Goal: Information Seeking & Learning: Learn about a topic

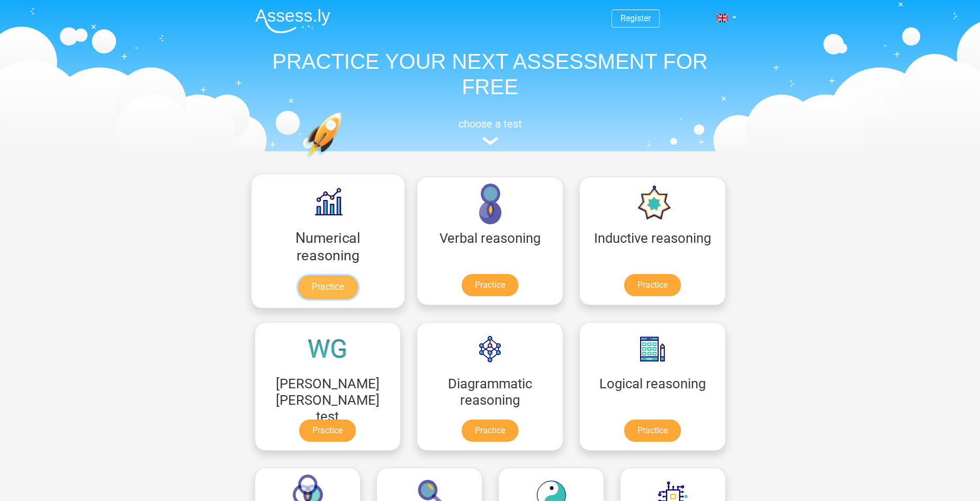
click at [322, 276] on link "Practice" at bounding box center [327, 287] width 59 height 23
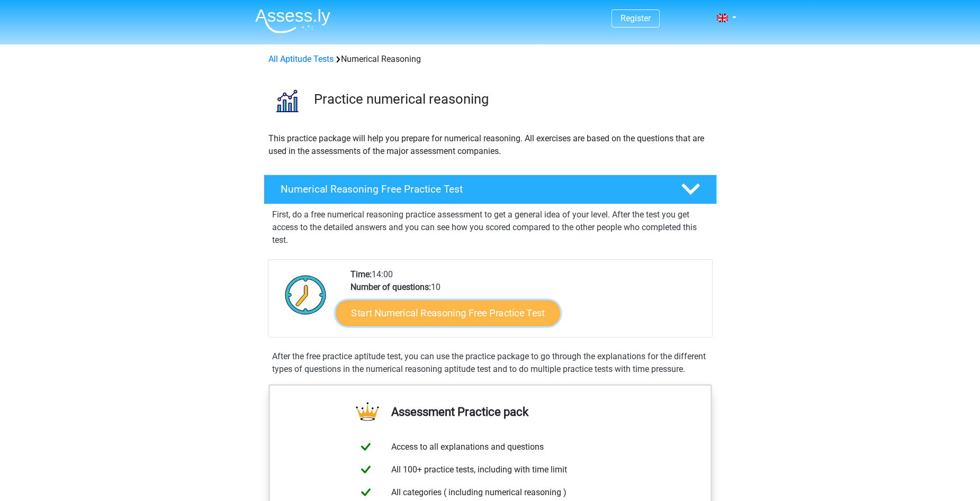
click at [462, 319] on link "Start Numerical Reasoning Free Practice Test" at bounding box center [448, 312] width 224 height 25
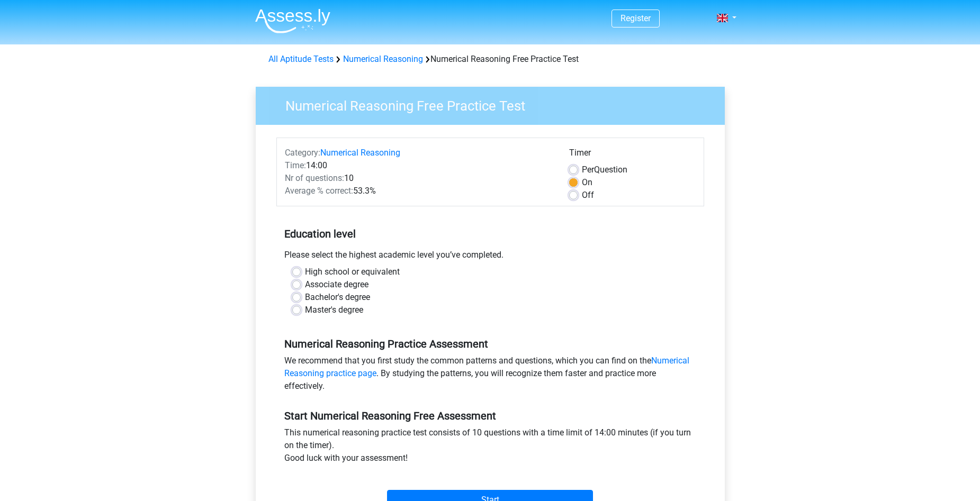
click at [328, 296] on label "Bachelor's degree" at bounding box center [337, 297] width 65 height 13
click at [301, 296] on input "Bachelor's degree" at bounding box center [296, 296] width 8 height 11
radio input "true"
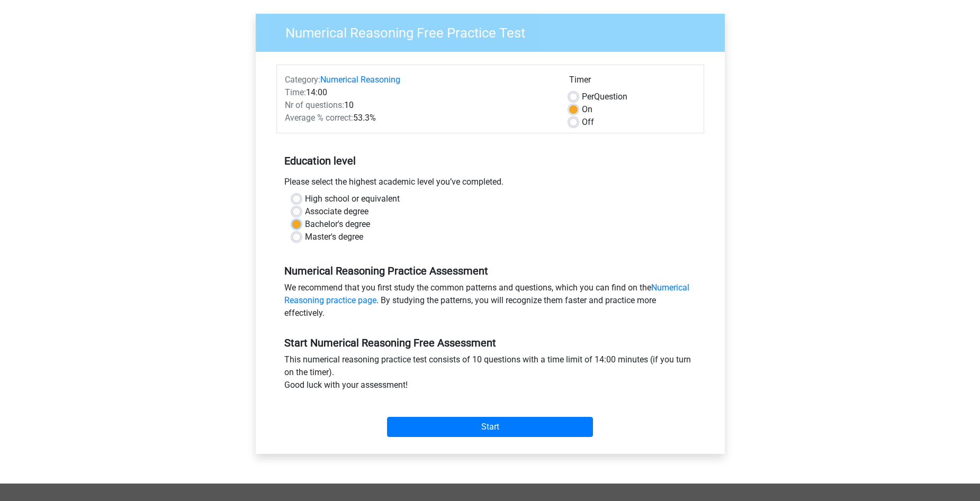
scroll to position [106, 0]
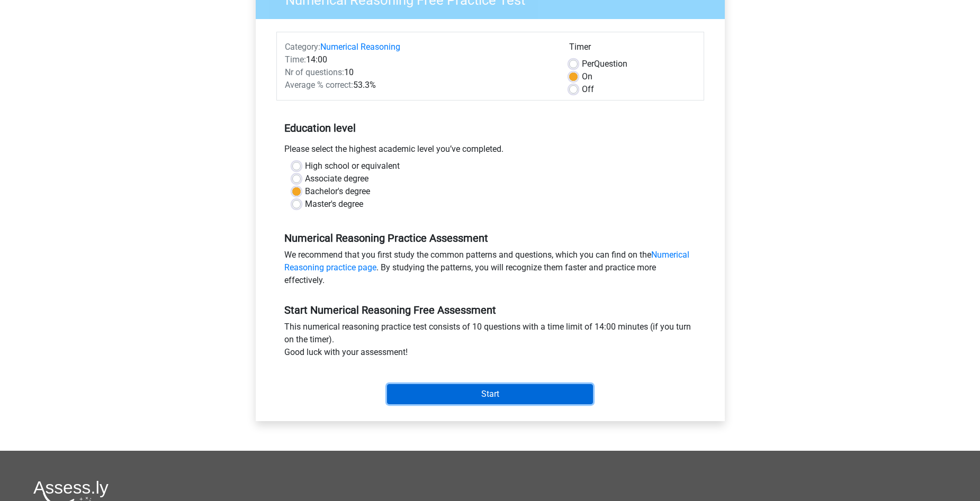
click at [500, 388] on input "Start" at bounding box center [490, 394] width 206 height 20
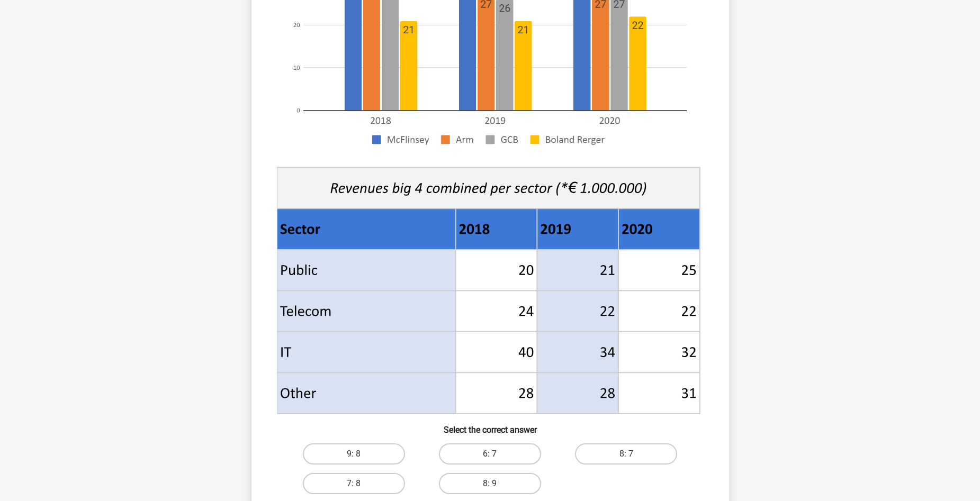
scroll to position [370, 0]
